Goal: Navigation & Orientation: Find specific page/section

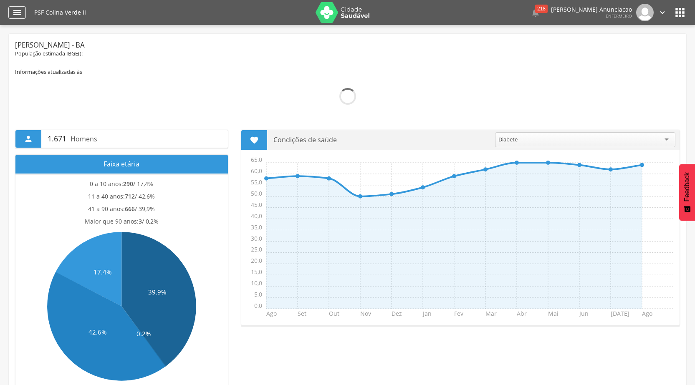
click at [24, 13] on div "" at bounding box center [17, 12] width 18 height 13
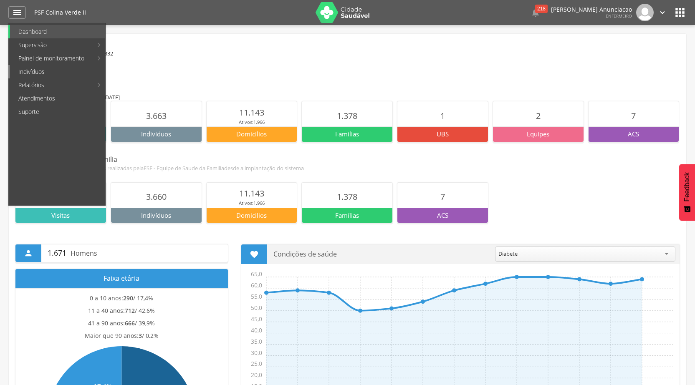
click at [36, 72] on link "Indivíduos" at bounding box center [57, 71] width 95 height 13
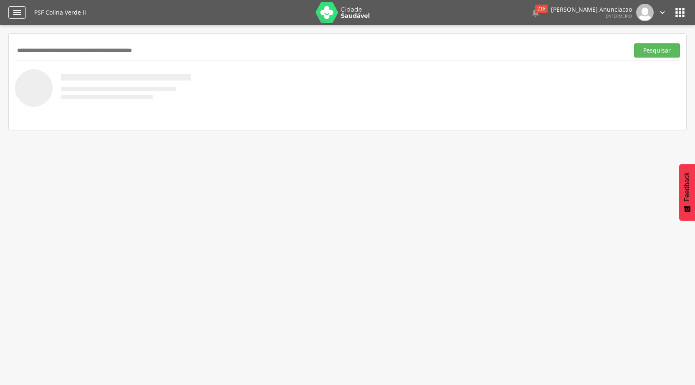
click at [15, 17] on icon "" at bounding box center [17, 13] width 10 height 10
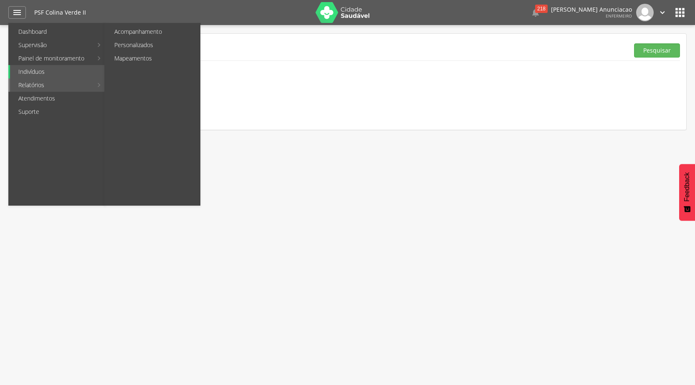
click at [34, 88] on link "Relatórios" at bounding box center [51, 84] width 83 height 13
click at [35, 85] on link "Relatórios" at bounding box center [51, 84] width 83 height 13
click at [137, 46] on link "Mapa da Cidade" at bounding box center [153, 44] width 94 height 13
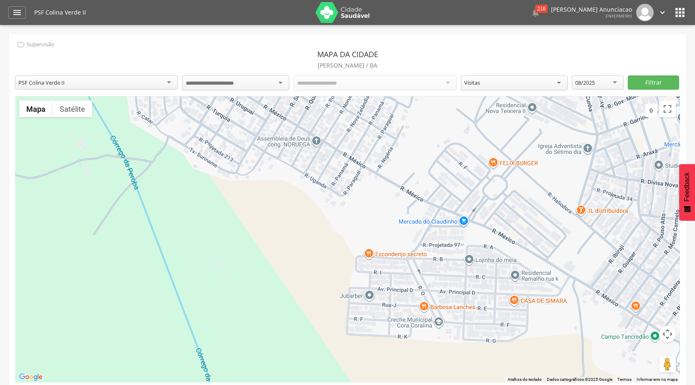
click at [412, 82] on div at bounding box center [375, 83] width 163 height 15
click at [227, 81] on input "select-one" at bounding box center [217, 84] width 62 height 8
click at [339, 80] on div "Todos os Acs" at bounding box center [375, 83] width 163 height 14
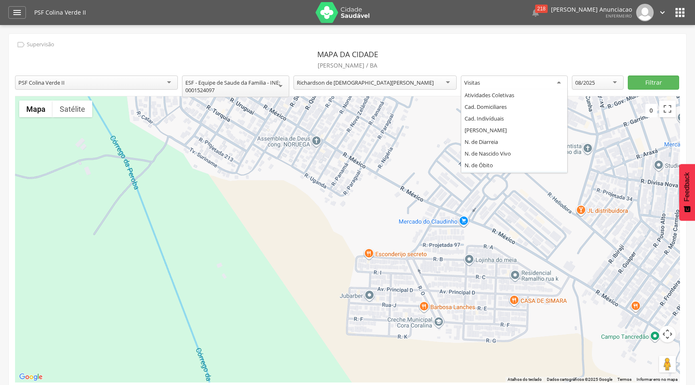
click at [522, 86] on div "Visitas" at bounding box center [514, 83] width 107 height 15
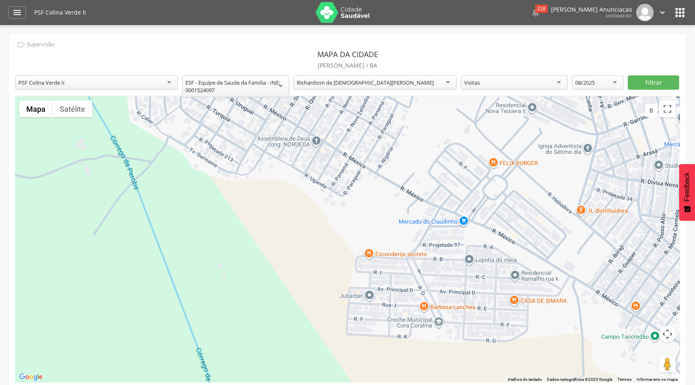
click at [522, 86] on div "Visitas" at bounding box center [514, 83] width 107 height 14
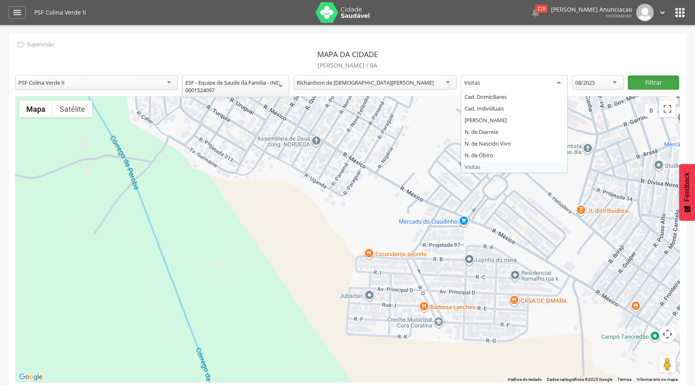
click at [653, 85] on button "Filtrar" at bounding box center [653, 83] width 51 height 14
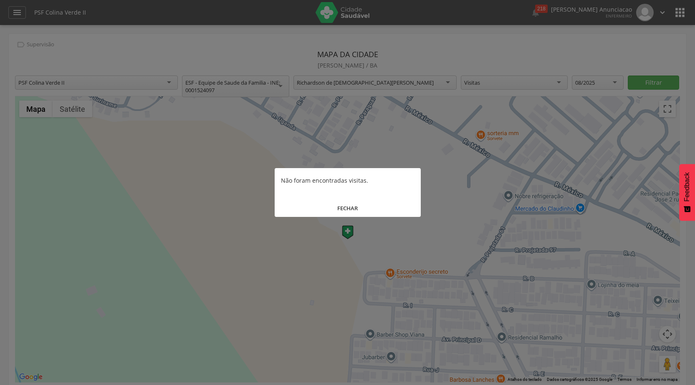
click at [348, 213] on button "FECHAR" at bounding box center [348, 209] width 146 height 18
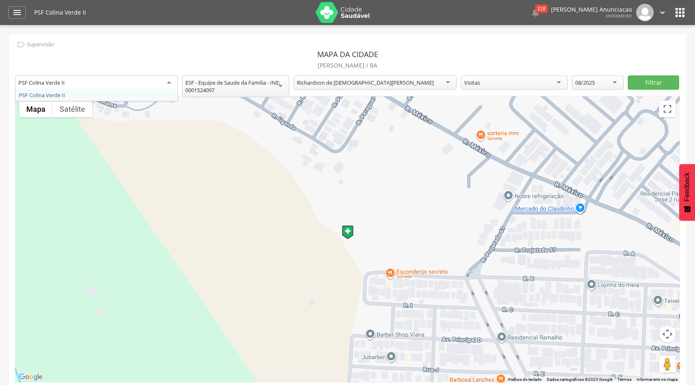
click at [90, 87] on div "PSF Colina Verde II" at bounding box center [96, 83] width 163 height 15
click at [23, 17] on div "" at bounding box center [17, 12] width 18 height 13
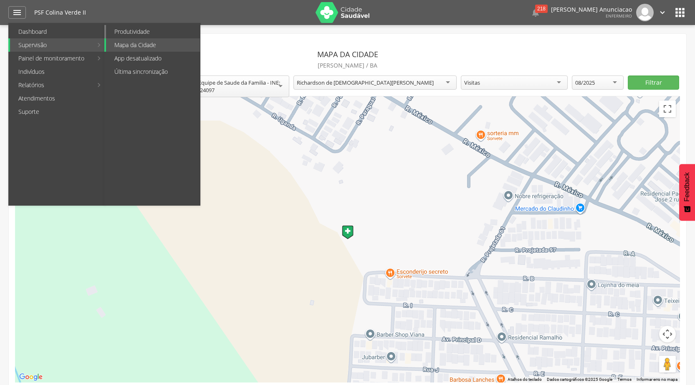
click at [118, 32] on link "Produtividade" at bounding box center [153, 31] width 94 height 13
type input "**********"
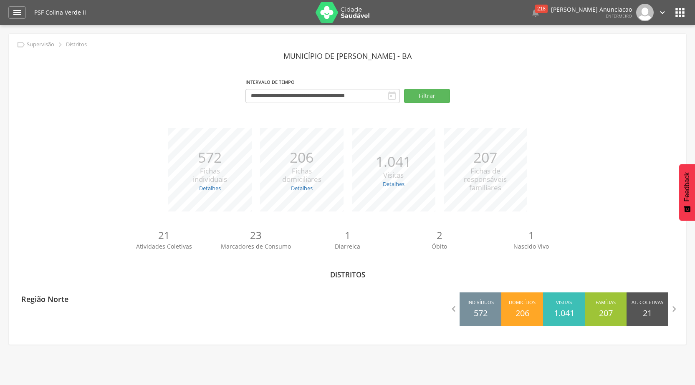
scroll to position [25, 0]
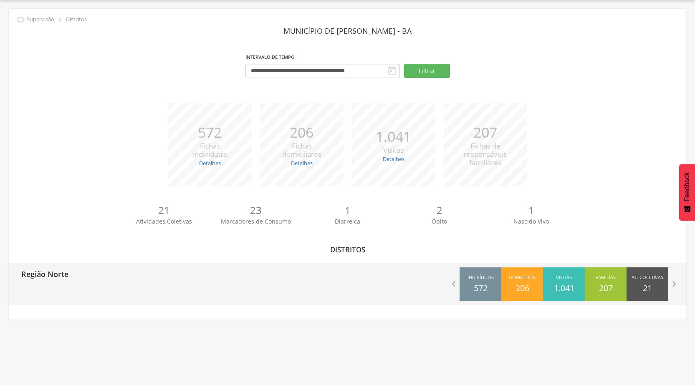
click at [352, 288] on div " Indivíduos 572 Domicílios 206 Visitas 1.041 Famílias 207 At. Coletivas 21 M. …" at bounding box center [517, 284] width 339 height 42
click at [456, 283] on icon "" at bounding box center [454, 284] width 12 height 12
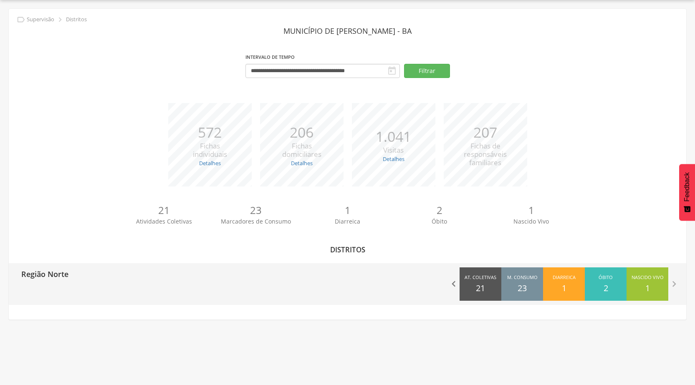
click at [453, 283] on icon "" at bounding box center [454, 284] width 12 height 12
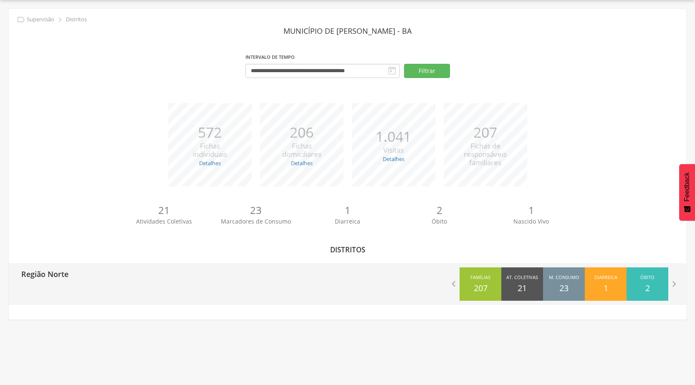
click at [68, 271] on p "Região Norte" at bounding box center [44, 271] width 47 height 17
type input "**********"
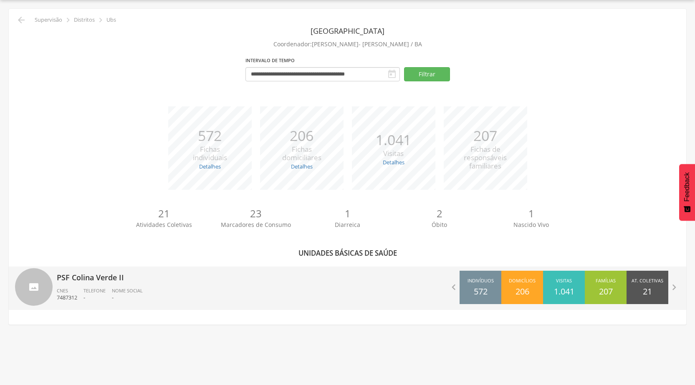
click at [82, 279] on p "PSF Colina Verde II" at bounding box center [199, 275] width 285 height 17
type input "**********"
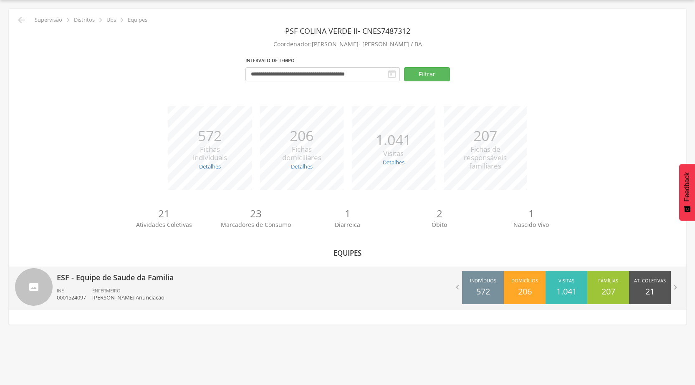
click at [142, 288] on div "ENFERMEIRO Jhennifa Barbosa de Araujo Anunciacao" at bounding box center [131, 295] width 78 height 14
type input "**********"
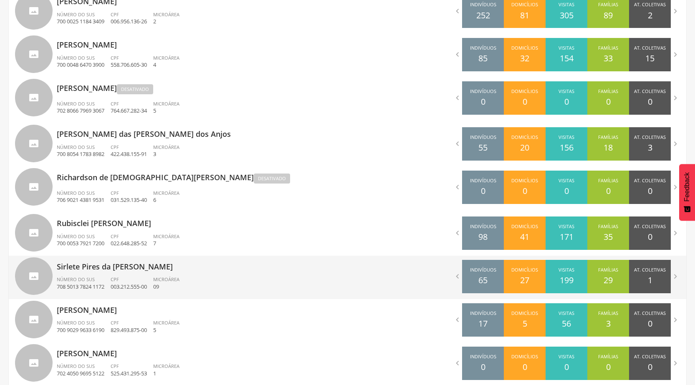
scroll to position [375, 0]
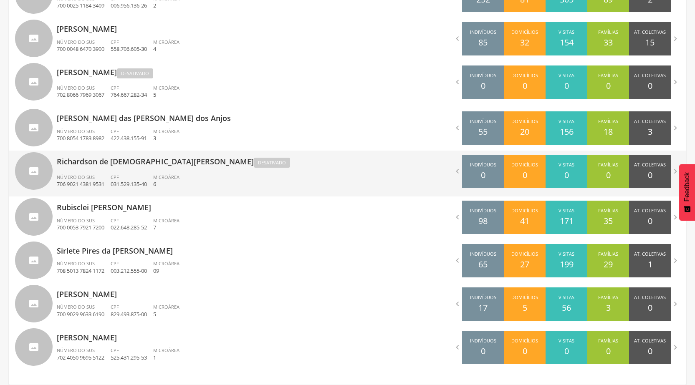
click at [143, 171] on div "Richardson de Jesus Silva Desativado Número do SUS 706 9021 4381 9531 CPF 031.5…" at bounding box center [199, 174] width 285 height 46
type input "**********"
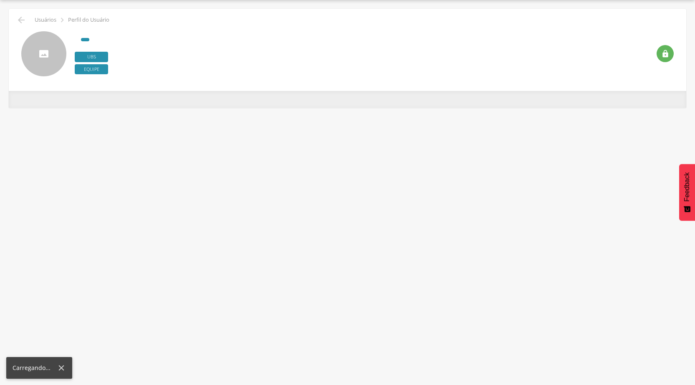
scroll to position [25, 0]
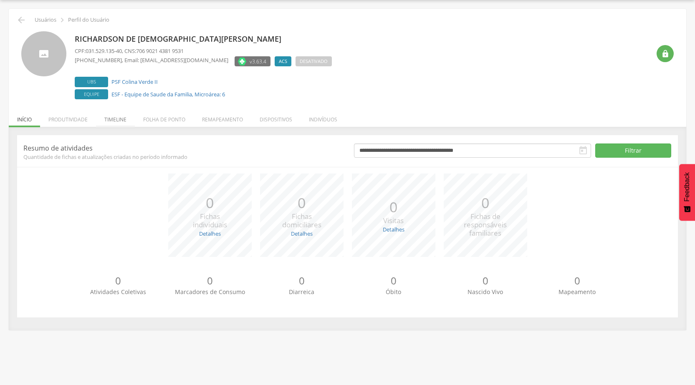
click at [121, 121] on li "Timeline" at bounding box center [115, 118] width 39 height 20
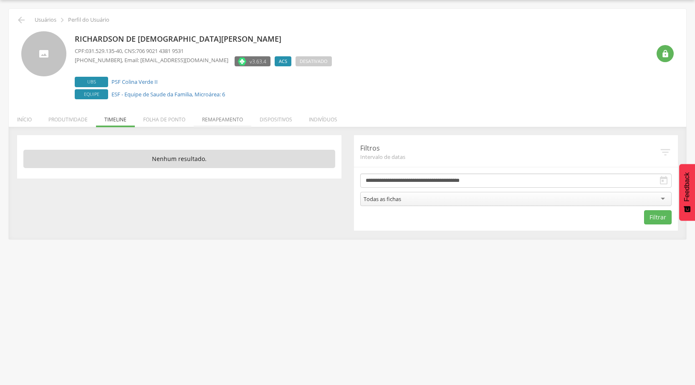
click at [225, 121] on li "Remapeamento" at bounding box center [223, 118] width 58 height 20
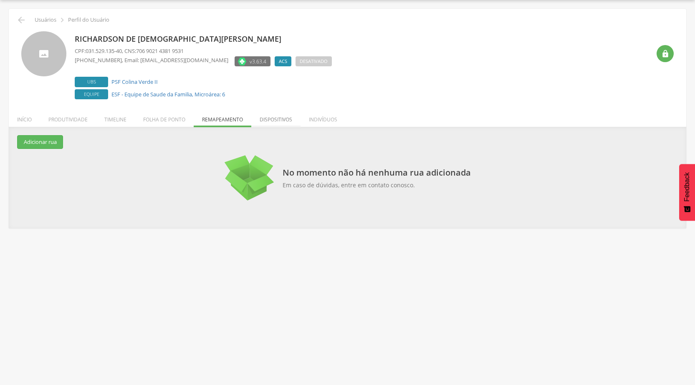
click at [278, 116] on li "Dispositivos" at bounding box center [275, 118] width 49 height 20
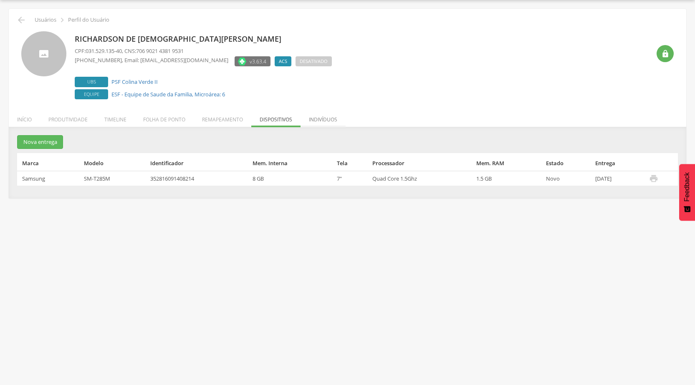
click at [317, 119] on li "Indivíduos" at bounding box center [323, 118] width 45 height 20
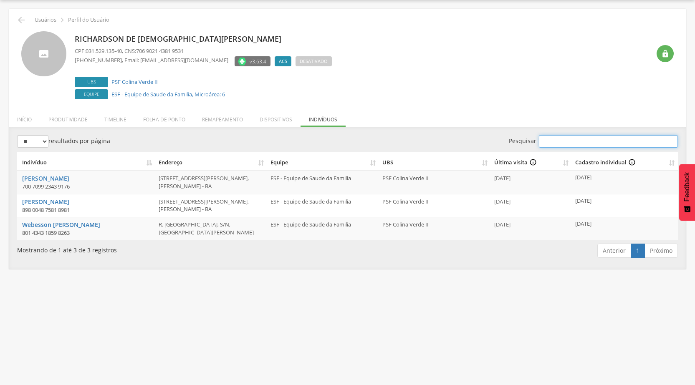
click at [569, 141] on input "Pesquisar" at bounding box center [608, 141] width 139 height 13
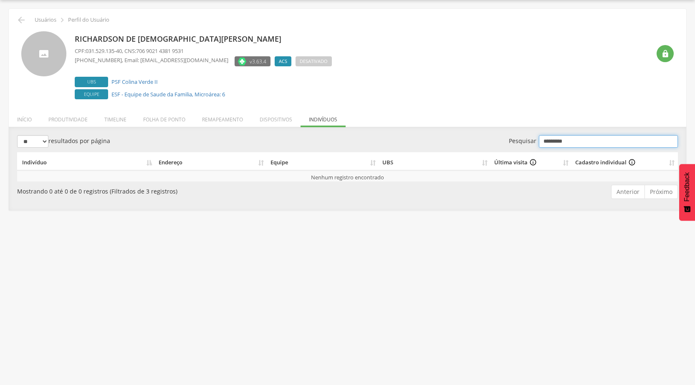
click at [603, 144] on input "*********" at bounding box center [608, 141] width 139 height 13
type input "*********"
drag, startPoint x: 209, startPoint y: 195, endPoint x: 176, endPoint y: 178, distance: 37.0
click at [208, 195] on div "Mostrando 0 até 0 de 0 registros (Filtrados de 3 registros)" at bounding box center [151, 190] width 268 height 12
click at [217, 158] on th "Endereço" at bounding box center [211, 161] width 112 height 18
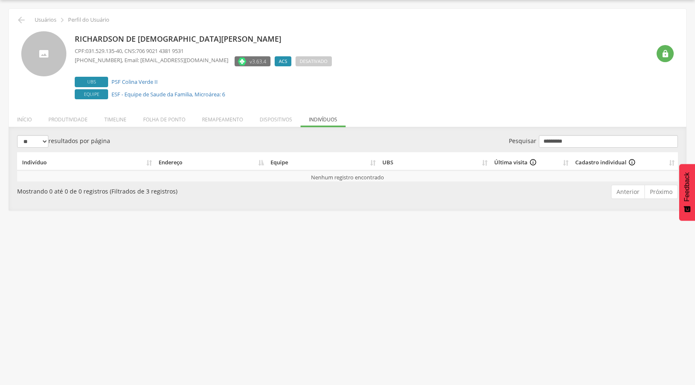
click at [181, 168] on th "Endereço" at bounding box center [211, 161] width 112 height 18
click at [180, 166] on th "Endereço" at bounding box center [211, 161] width 112 height 18
click at [18, 17] on icon "" at bounding box center [21, 20] width 10 height 10
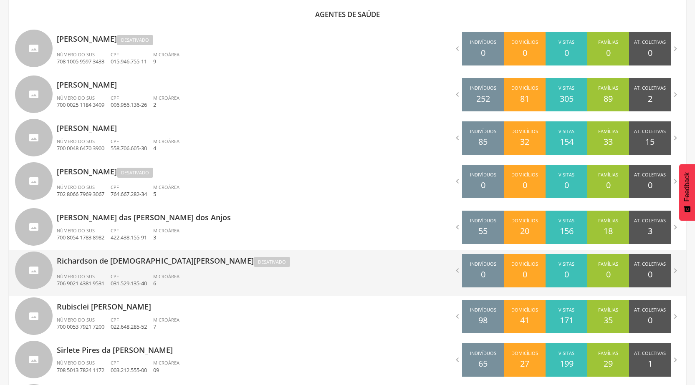
scroll to position [317, 0]
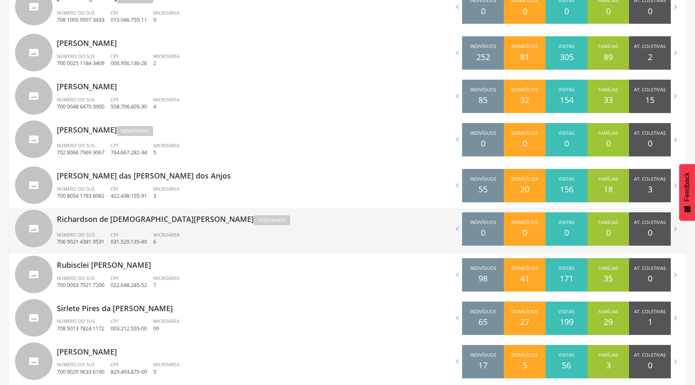
click at [124, 222] on p "Richardson de Jesus Silva Desativado" at bounding box center [199, 217] width 285 height 19
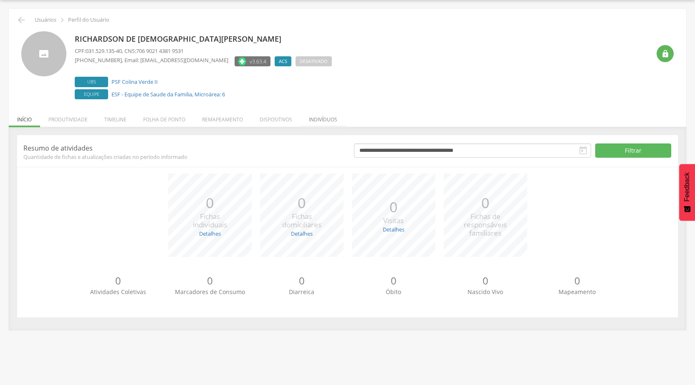
click at [316, 120] on li "Indivíduos" at bounding box center [323, 118] width 45 height 20
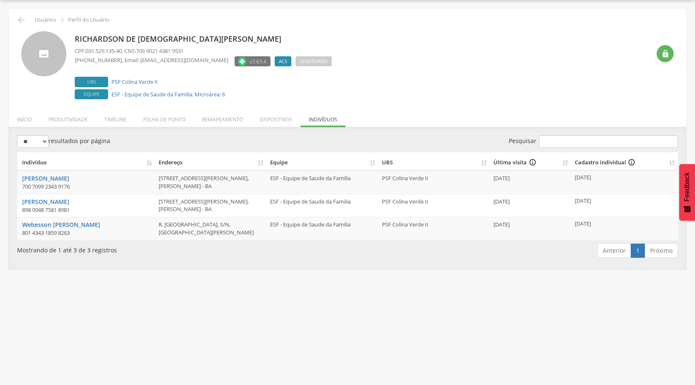
scroll to position [0, 0]
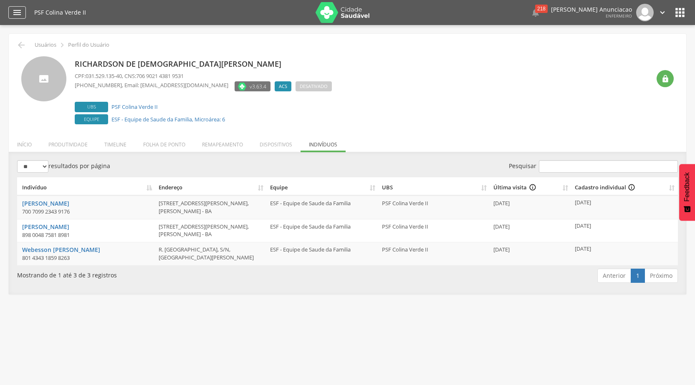
click at [13, 18] on div "" at bounding box center [17, 12] width 18 height 13
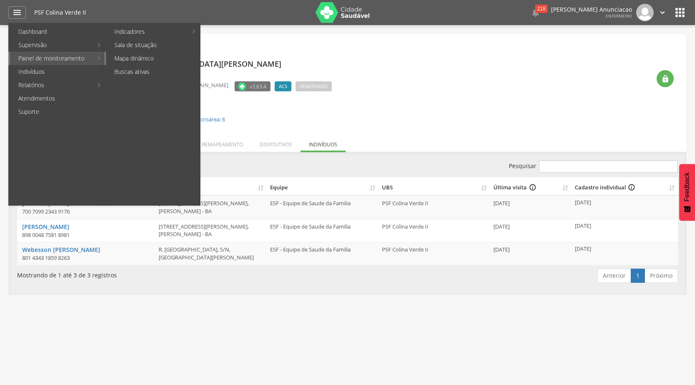
click at [140, 57] on link "Mapa dinâmico" at bounding box center [153, 58] width 94 height 13
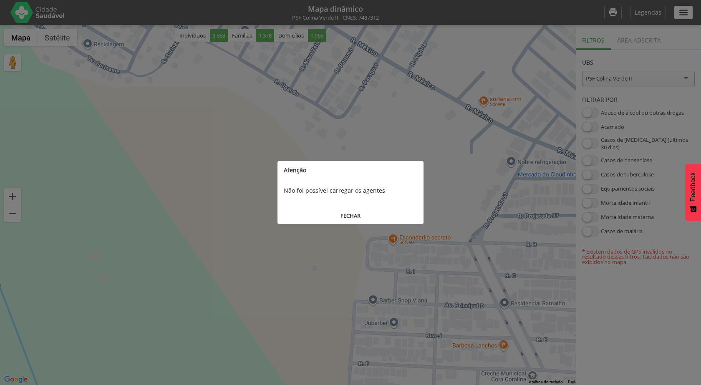
click at [340, 215] on button "FECHAR" at bounding box center [351, 215] width 146 height 15
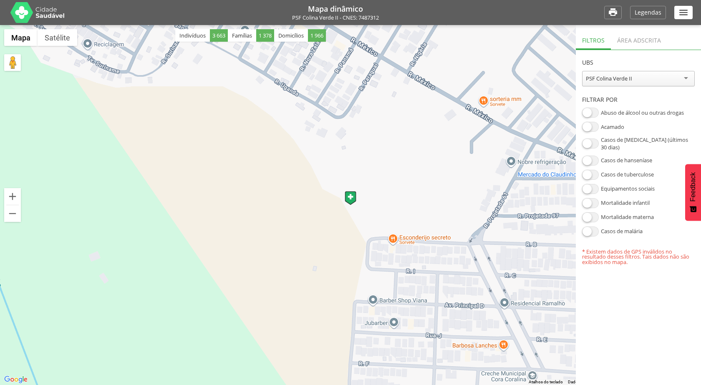
click at [653, 43] on div "Área adscrita" at bounding box center [639, 39] width 56 height 20
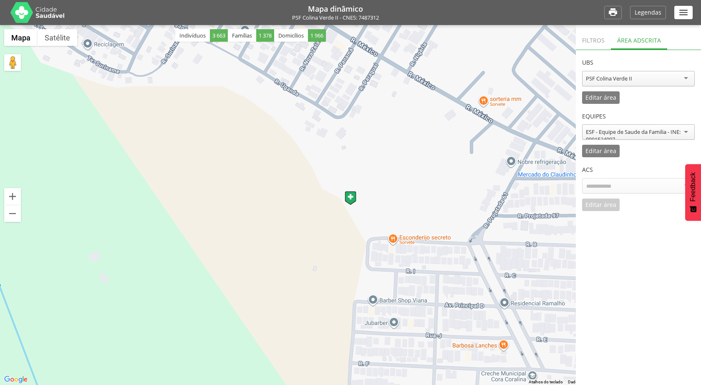
click at [616, 135] on div "ESF - Equipe de Saude da Familia - INE: 0001524097" at bounding box center [638, 135] width 105 height 15
click at [618, 152] on div "**********" at bounding box center [638, 131] width 113 height 54
click at [601, 40] on div "Filtros" at bounding box center [593, 39] width 35 height 20
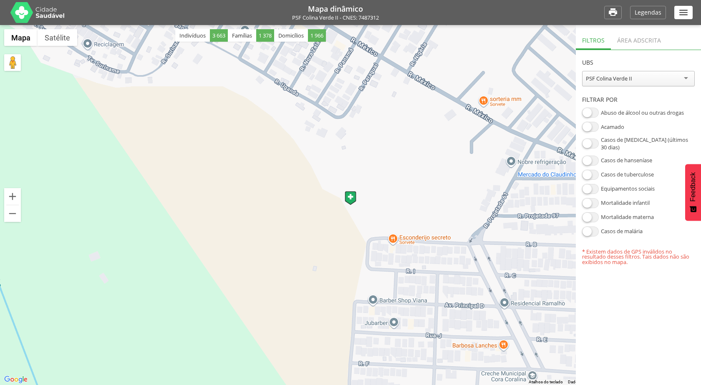
click at [601, 40] on div "Filtros" at bounding box center [593, 39] width 35 height 20
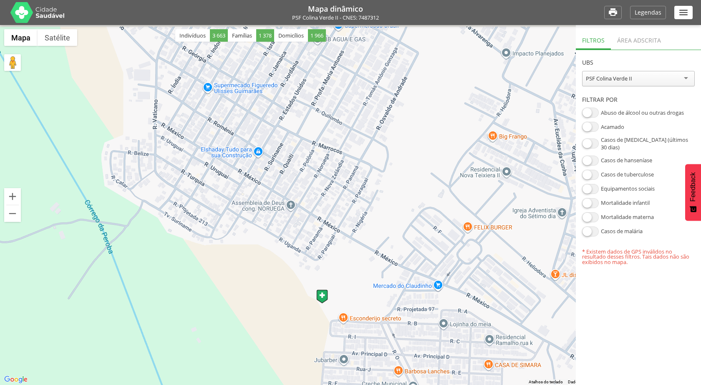
drag, startPoint x: 472, startPoint y: 184, endPoint x: 461, endPoint y: 329, distance: 145.3
click at [461, 329] on div at bounding box center [350, 205] width 701 height 360
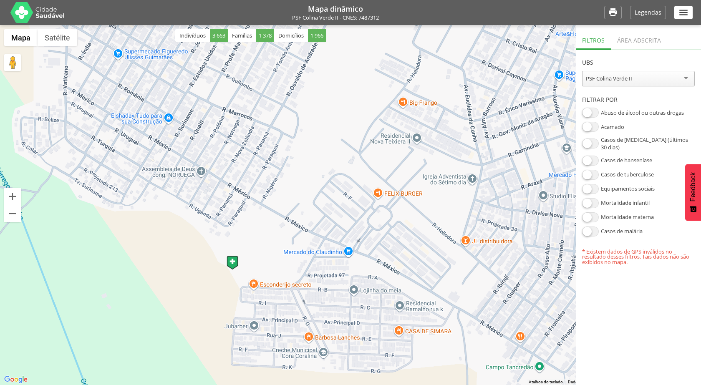
drag, startPoint x: 427, startPoint y: 187, endPoint x: 322, endPoint y: 143, distance: 113.6
click at [322, 143] on div at bounding box center [350, 205] width 701 height 360
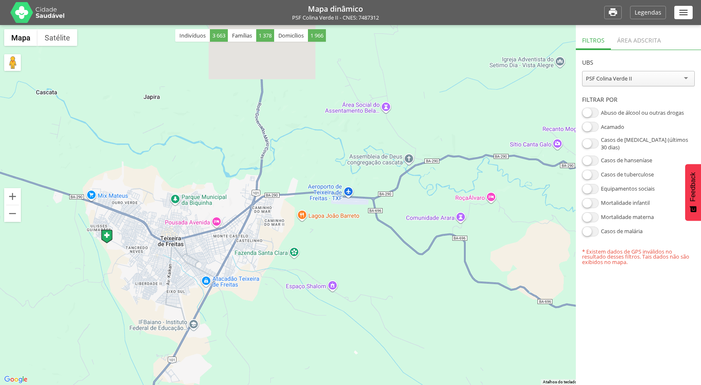
drag, startPoint x: 534, startPoint y: 162, endPoint x: 255, endPoint y: 240, distance: 289.1
click at [255, 240] on div at bounding box center [350, 205] width 701 height 360
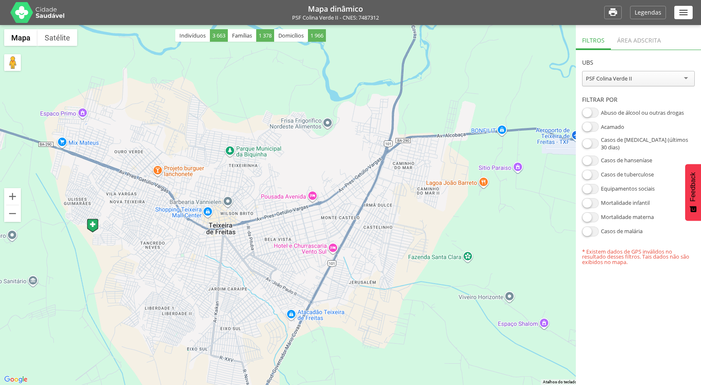
drag, startPoint x: 175, startPoint y: 207, endPoint x: 414, endPoint y: 173, distance: 242.0
click at [414, 173] on div at bounding box center [350, 205] width 701 height 360
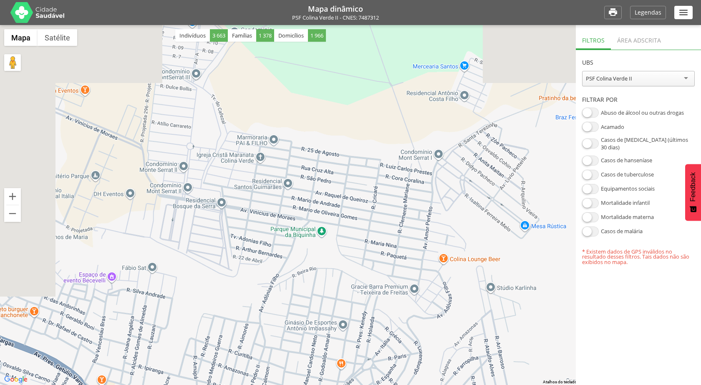
drag, startPoint x: 233, startPoint y: 128, endPoint x: 360, endPoint y: 216, distance: 154.5
click at [360, 216] on div at bounding box center [350, 205] width 701 height 360
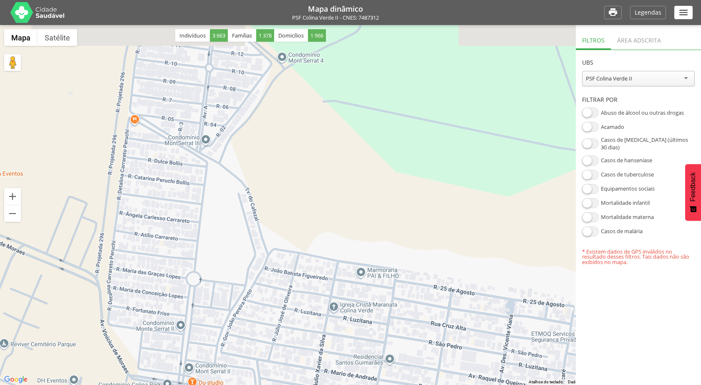
drag, startPoint x: 187, startPoint y: 138, endPoint x: 187, endPoint y: 266, distance: 127.3
click at [187, 266] on div at bounding box center [350, 205] width 701 height 360
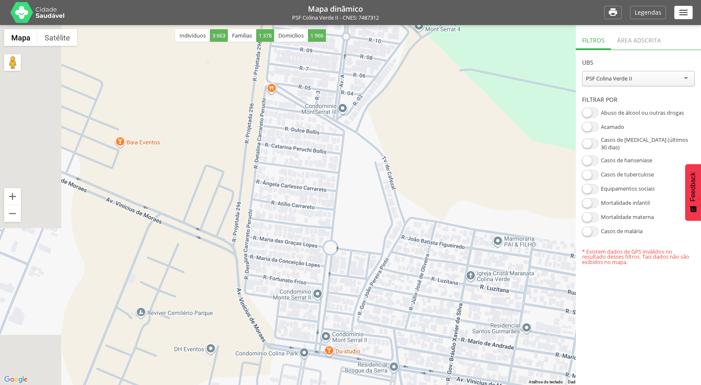
drag, startPoint x: 200, startPoint y: 204, endPoint x: 346, endPoint y: 161, distance: 152.6
click at [346, 161] on div at bounding box center [350, 205] width 701 height 360
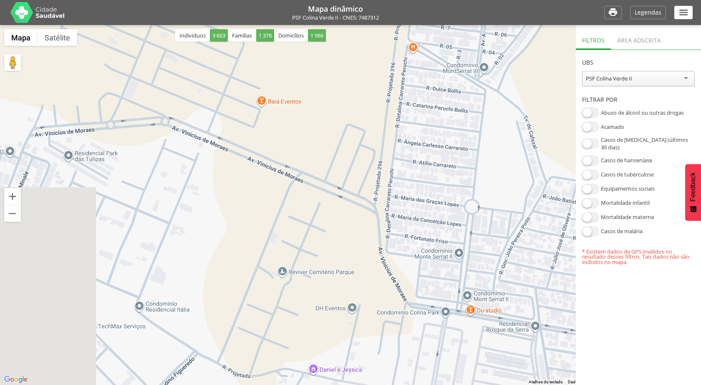
drag, startPoint x: 192, startPoint y: 225, endPoint x: 326, endPoint y: 195, distance: 137.0
click at [326, 195] on div at bounding box center [350, 205] width 701 height 360
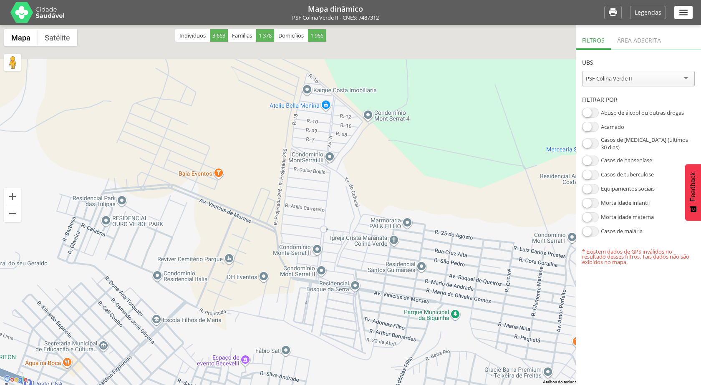
drag, startPoint x: 170, startPoint y: 123, endPoint x: 179, endPoint y: 163, distance: 40.6
click at [179, 163] on div at bounding box center [350, 205] width 701 height 360
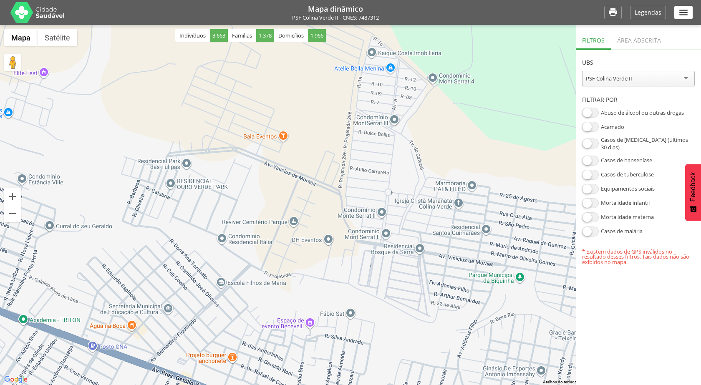
drag, startPoint x: 367, startPoint y: 251, endPoint x: 383, endPoint y: 162, distance: 89.9
click at [383, 162] on div at bounding box center [350, 205] width 701 height 360
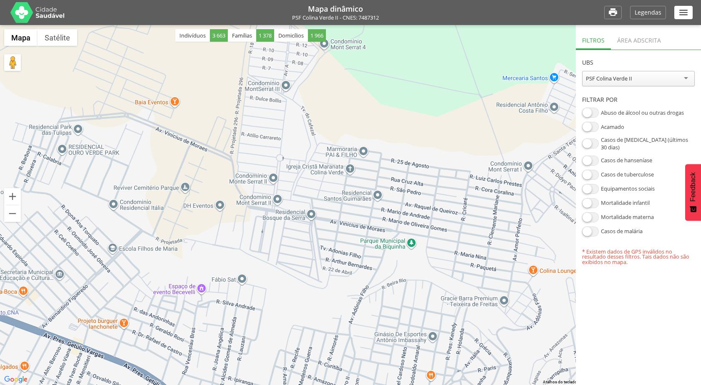
drag, startPoint x: 475, startPoint y: 254, endPoint x: 366, endPoint y: 219, distance: 114.1
click at [366, 219] on div at bounding box center [350, 205] width 701 height 360
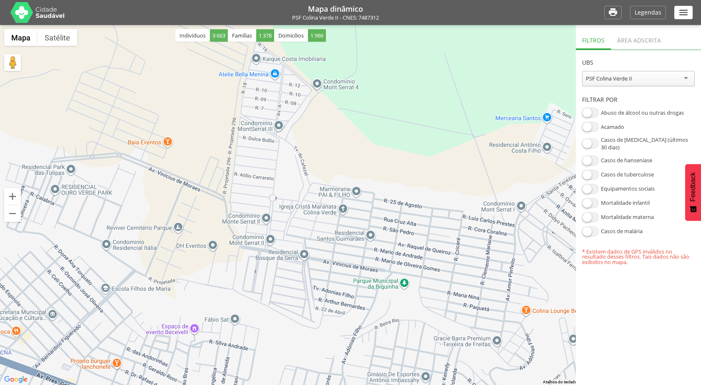
drag, startPoint x: 257, startPoint y: 134, endPoint x: 250, endPoint y: 175, distance: 41.5
click at [250, 175] on div at bounding box center [350, 205] width 701 height 360
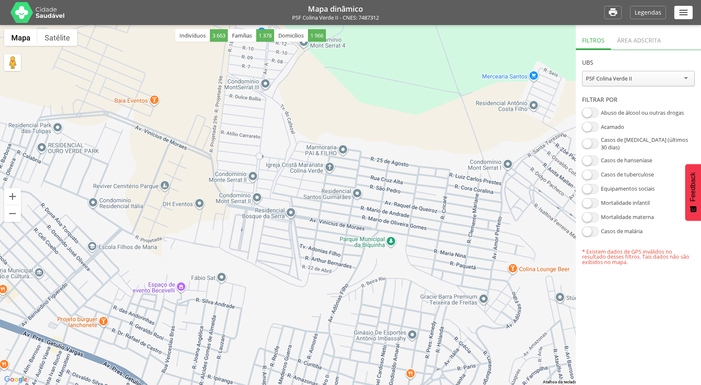
drag, startPoint x: 399, startPoint y: 253, endPoint x: 383, endPoint y: 210, distance: 45.7
click at [383, 210] on div at bounding box center [350, 205] width 701 height 360
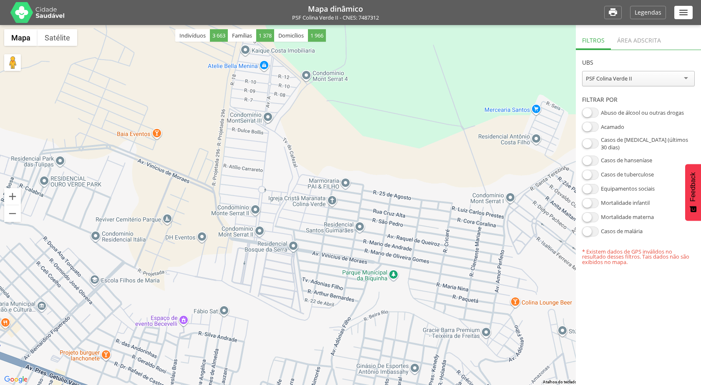
drag, startPoint x: 313, startPoint y: 193, endPoint x: 315, endPoint y: 228, distance: 34.7
click at [315, 228] on div at bounding box center [350, 205] width 701 height 360
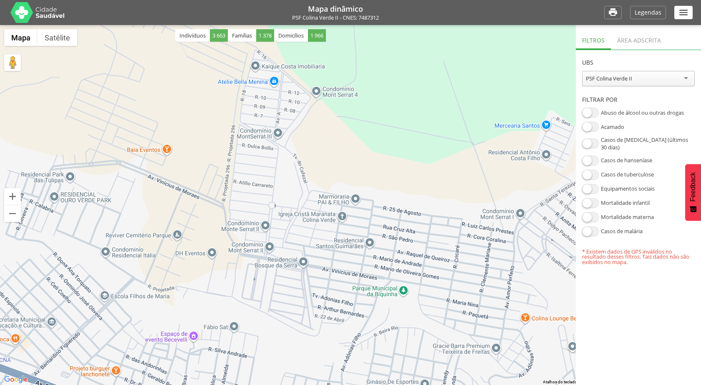
drag, startPoint x: 309, startPoint y: 134, endPoint x: 323, endPoint y: 150, distance: 21.3
click at [323, 150] on div at bounding box center [350, 205] width 701 height 360
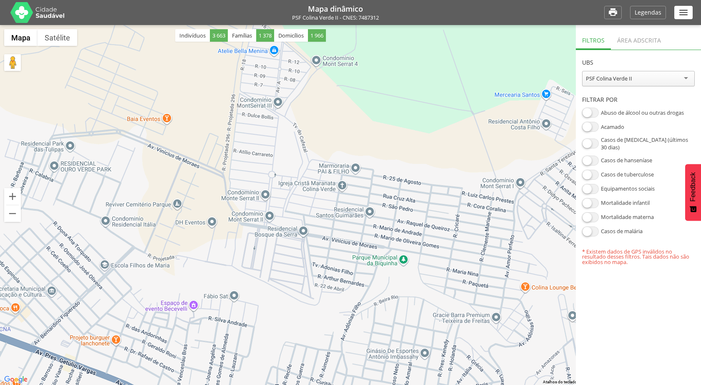
drag, startPoint x: 172, startPoint y: 200, endPoint x: 170, endPoint y: 169, distance: 31.8
click at [170, 169] on div at bounding box center [350, 205] width 701 height 360
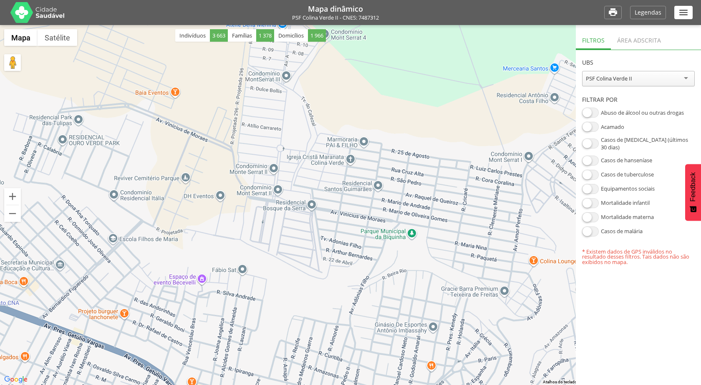
drag, startPoint x: 236, startPoint y: 164, endPoint x: 240, endPoint y: 137, distance: 27.8
click at [240, 137] on div at bounding box center [350, 205] width 701 height 360
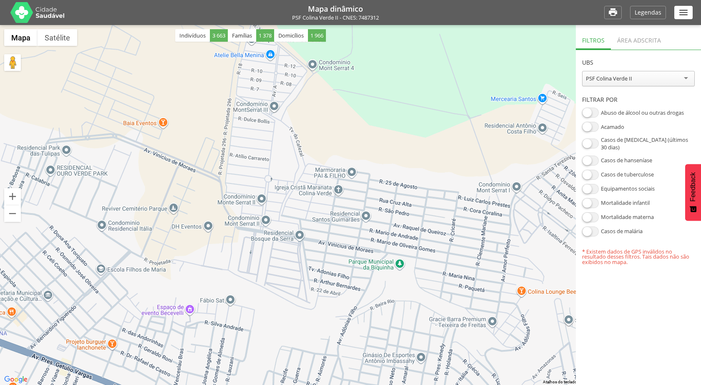
drag, startPoint x: 223, startPoint y: 157, endPoint x: 212, endPoint y: 188, distance: 32.9
click at [212, 188] on div at bounding box center [350, 205] width 701 height 360
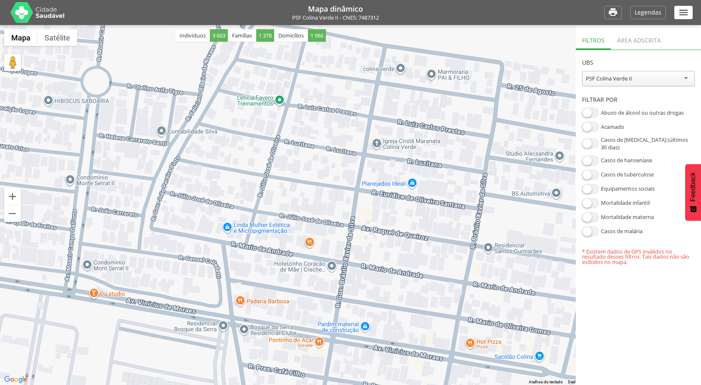
click at [336, 152] on div at bounding box center [350, 205] width 701 height 360
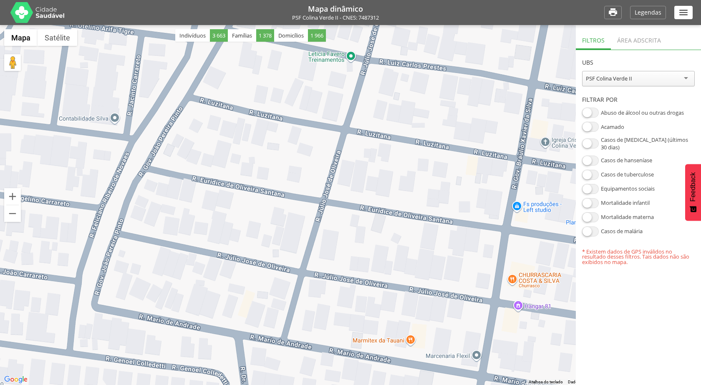
click at [230, 110] on div at bounding box center [350, 205] width 701 height 360
drag, startPoint x: 213, startPoint y: 39, endPoint x: 225, endPoint y: 37, distance: 12.6
click at [225, 37] on span "3 663" at bounding box center [219, 35] width 18 height 13
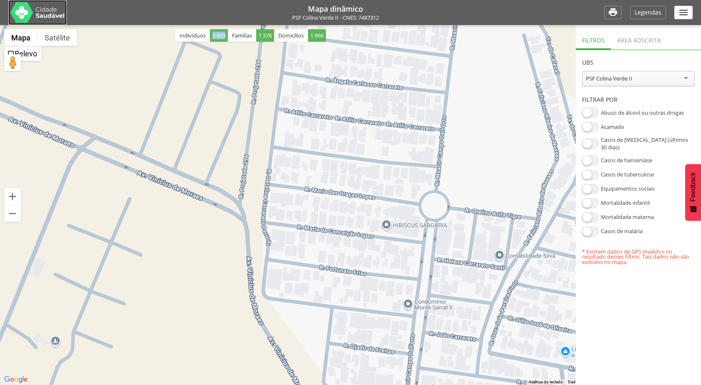
click at [46, 15] on img at bounding box center [37, 12] width 54 height 21
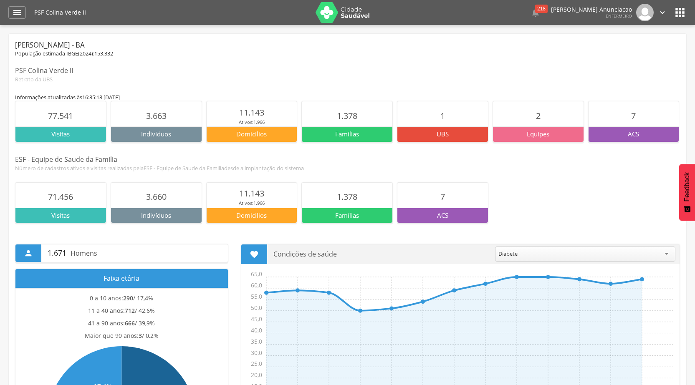
click at [677, 13] on icon "" at bounding box center [679, 12] width 13 height 13
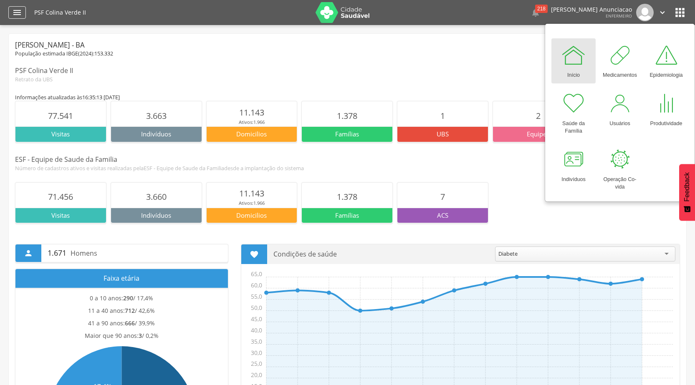
click at [14, 14] on icon "" at bounding box center [17, 13] width 10 height 10
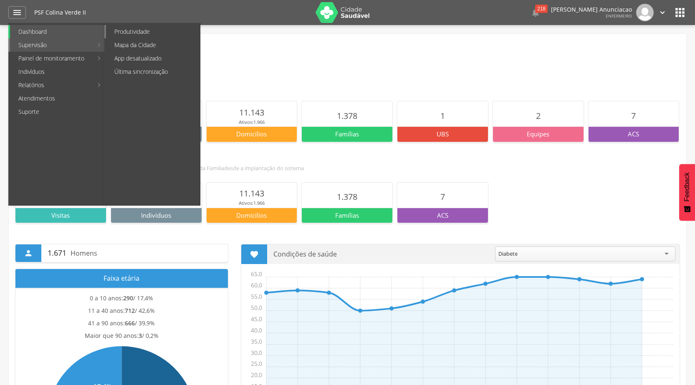
click at [117, 35] on link "Produtividade" at bounding box center [153, 31] width 94 height 13
type input "**********"
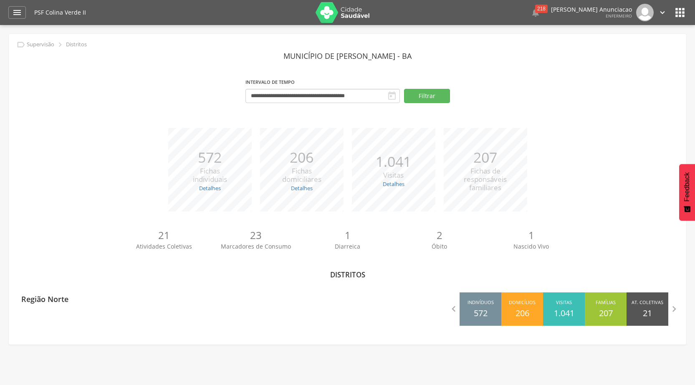
click at [24, 20] on div " Dashboard Supervisão Produtividade Mapa da Cidade App desatualizado Última si…" at bounding box center [347, 12] width 679 height 25
click at [20, 12] on icon "" at bounding box center [17, 13] width 10 height 10
